Goal: Use online tool/utility: Utilize a website feature to perform a specific function

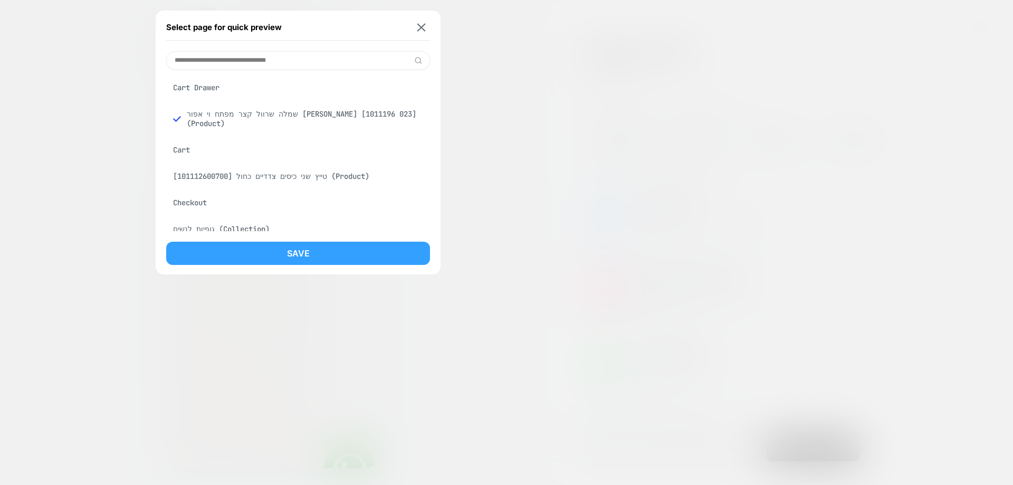
drag, startPoint x: 265, startPoint y: 256, endPoint x: 179, endPoint y: 223, distance: 92.4
click at [265, 256] on button "Save" at bounding box center [298, 253] width 264 height 23
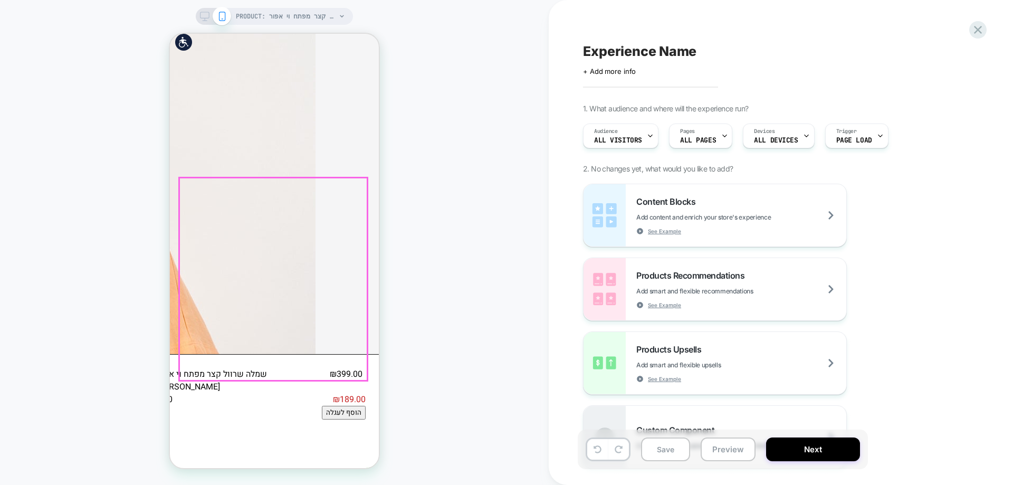
scroll to position [739, 0]
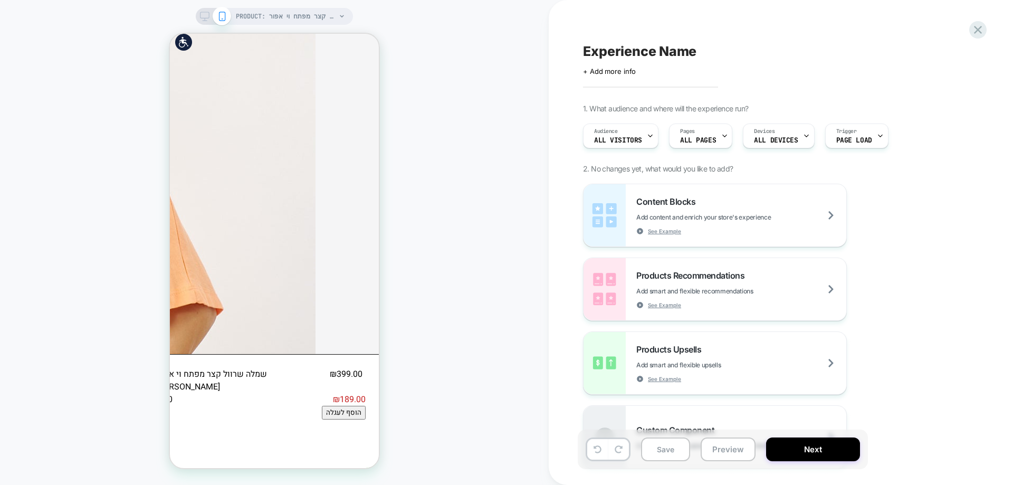
click at [205, 14] on icon at bounding box center [204, 16] width 9 height 9
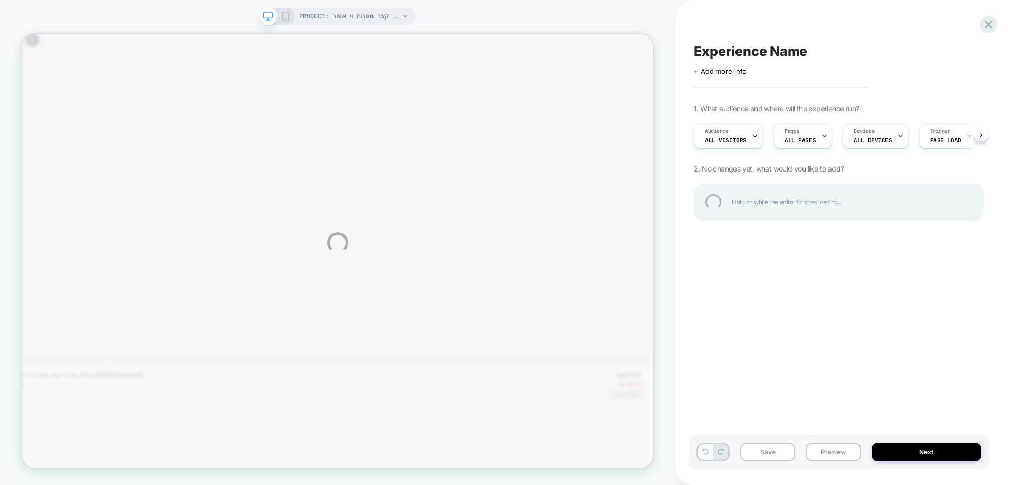
click at [285, 16] on div "PRODUCT: שמלה שרוול קצר מפתח וי אפור בהיר [1011196 023] PRODUCT: שמלה שרוול קצר…" at bounding box center [506, 242] width 1013 height 485
click at [288, 15] on div "PRODUCT: שמלה שרוול קצר מפתח וי אפור בהיר [1011196 023] PRODUCT: שמלה שרוול קצר…" at bounding box center [506, 242] width 1013 height 485
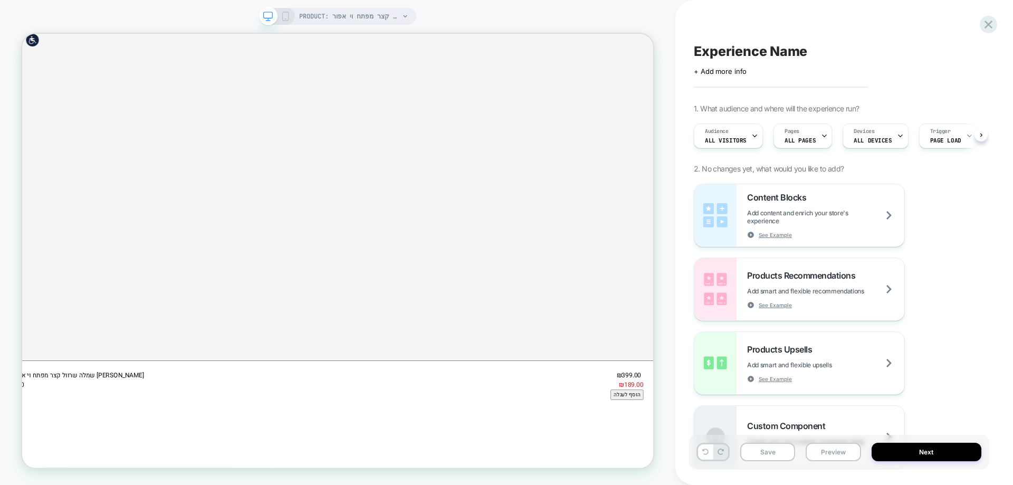
scroll to position [0, 1]
click at [288, 11] on div "PRODUCT: שמלה שרוול קצר מפתח וי אפור בהיר [1011196 023]" at bounding box center [337, 16] width 157 height 17
